Goal: Find specific page/section

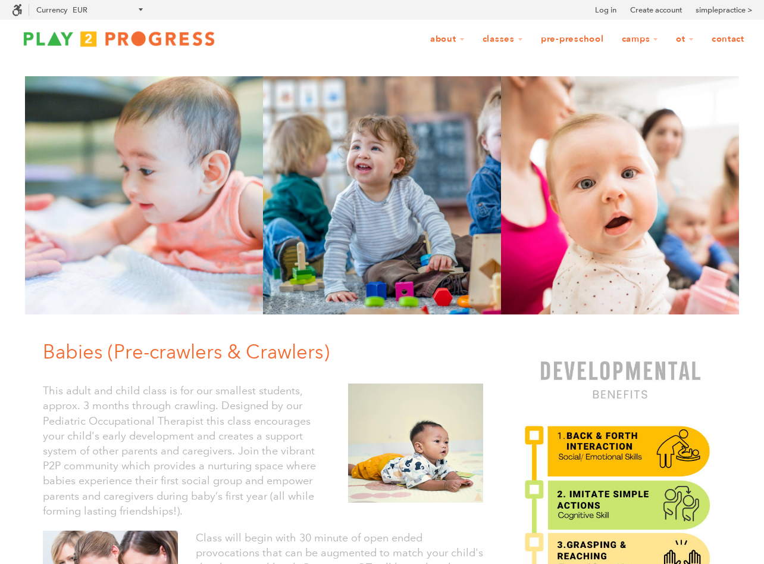
scroll to position [1, 1]
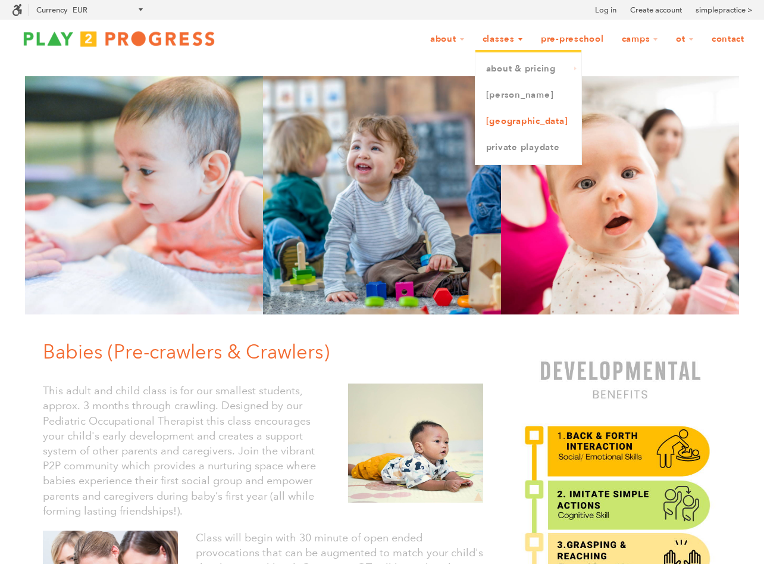
click at [514, 118] on link "[GEOGRAPHIC_DATA]" at bounding box center [529, 121] width 106 height 26
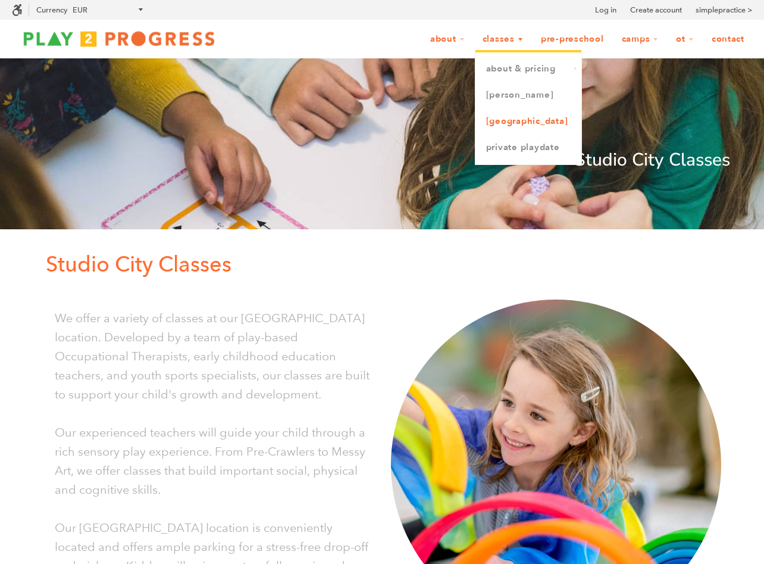
click at [510, 120] on link "[GEOGRAPHIC_DATA]" at bounding box center [529, 121] width 106 height 26
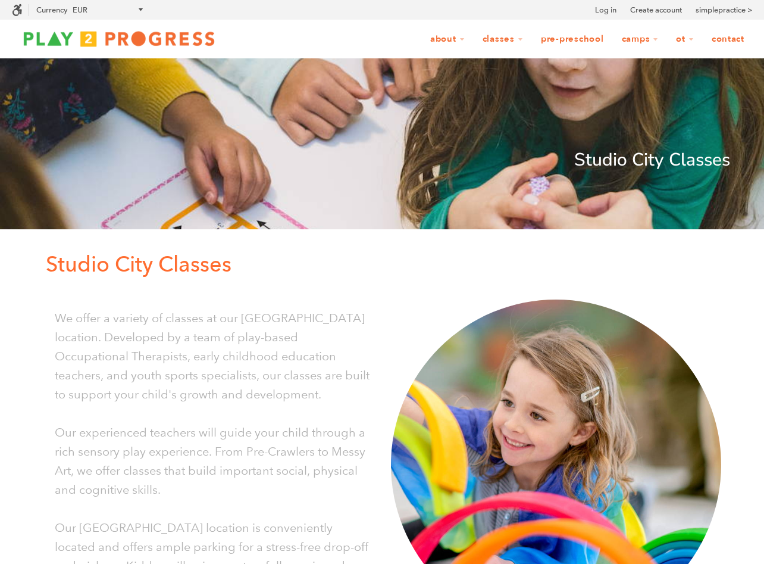
scroll to position [1, 1]
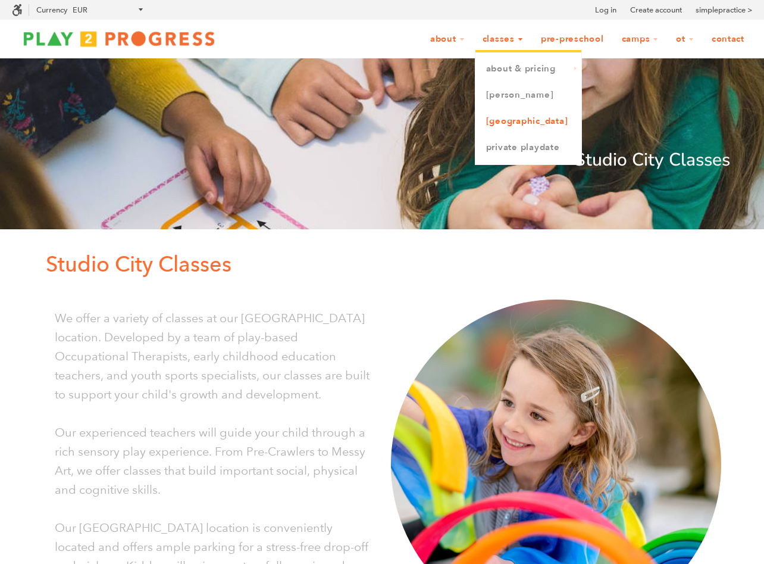
click at [505, 121] on link "[GEOGRAPHIC_DATA]" at bounding box center [529, 121] width 106 height 26
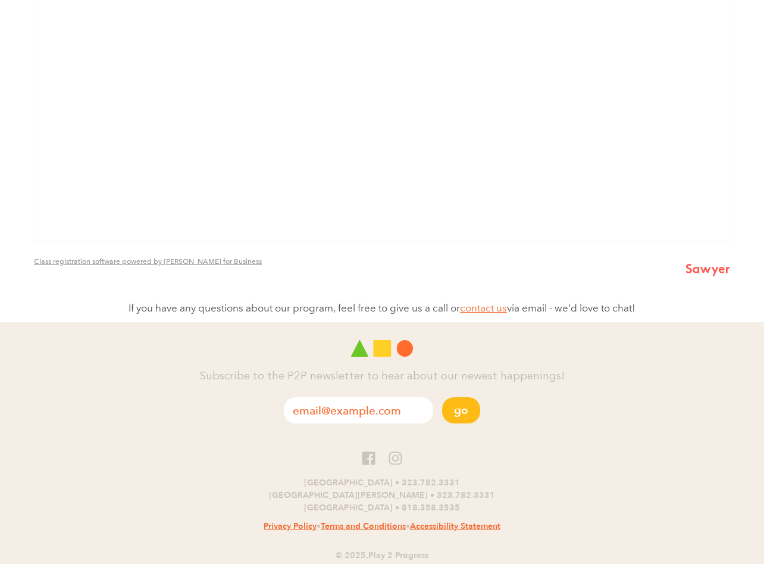
scroll to position [791, 0]
